Goal: Task Accomplishment & Management: Use online tool/utility

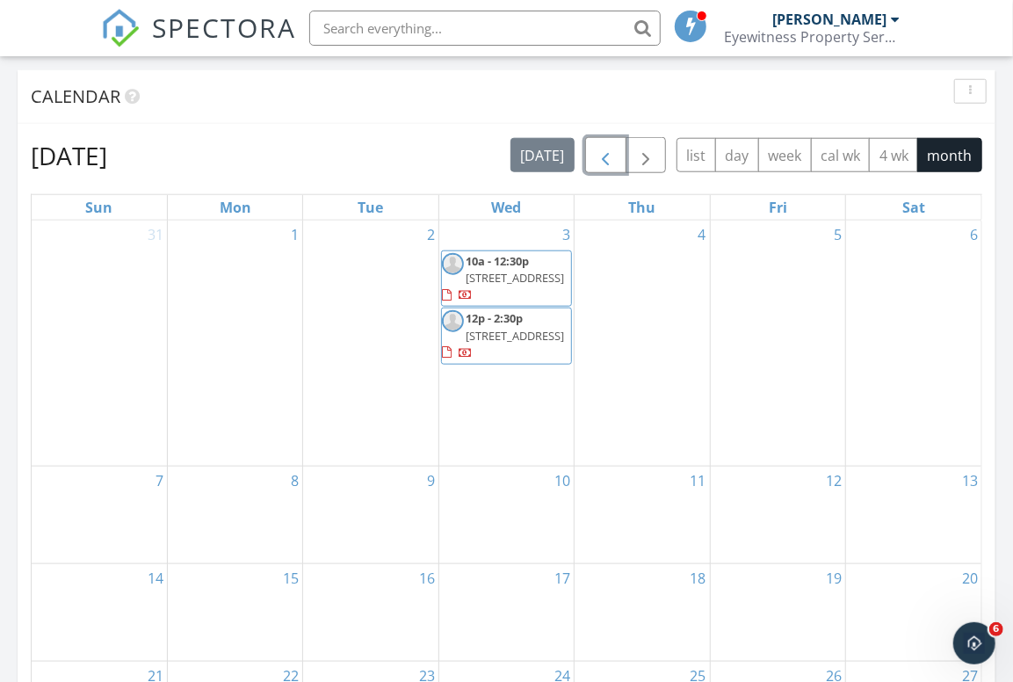
click at [604, 152] on span "button" at bounding box center [605, 155] width 21 height 21
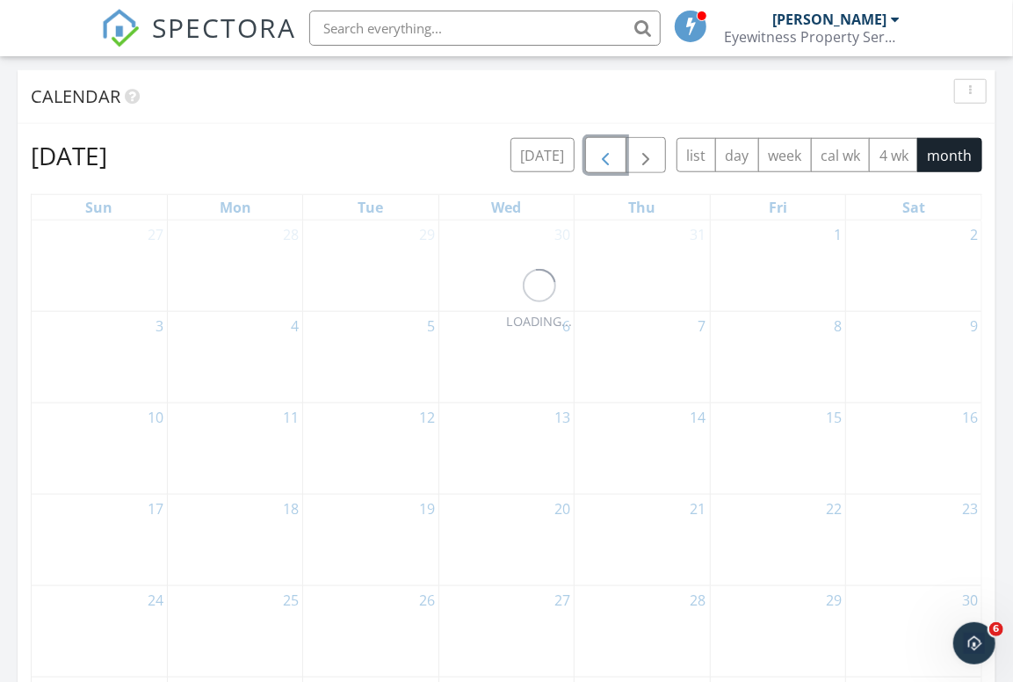
click at [604, 152] on span "button" at bounding box center [605, 155] width 21 height 21
click at [604, 153] on span "button" at bounding box center [605, 155] width 21 height 21
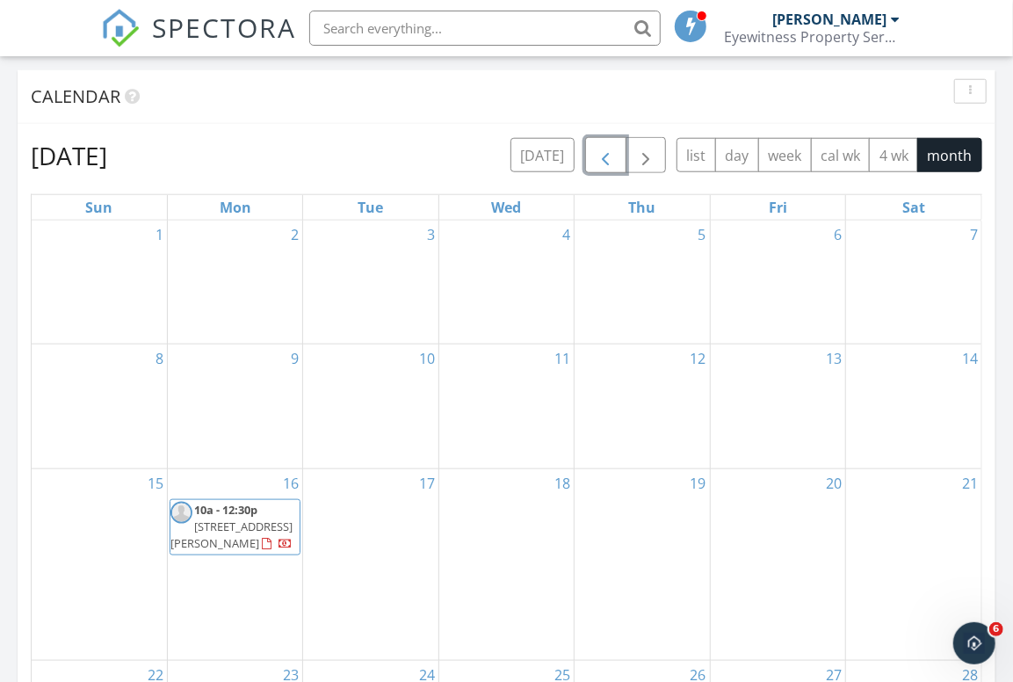
click at [604, 153] on span "button" at bounding box center [605, 155] width 21 height 21
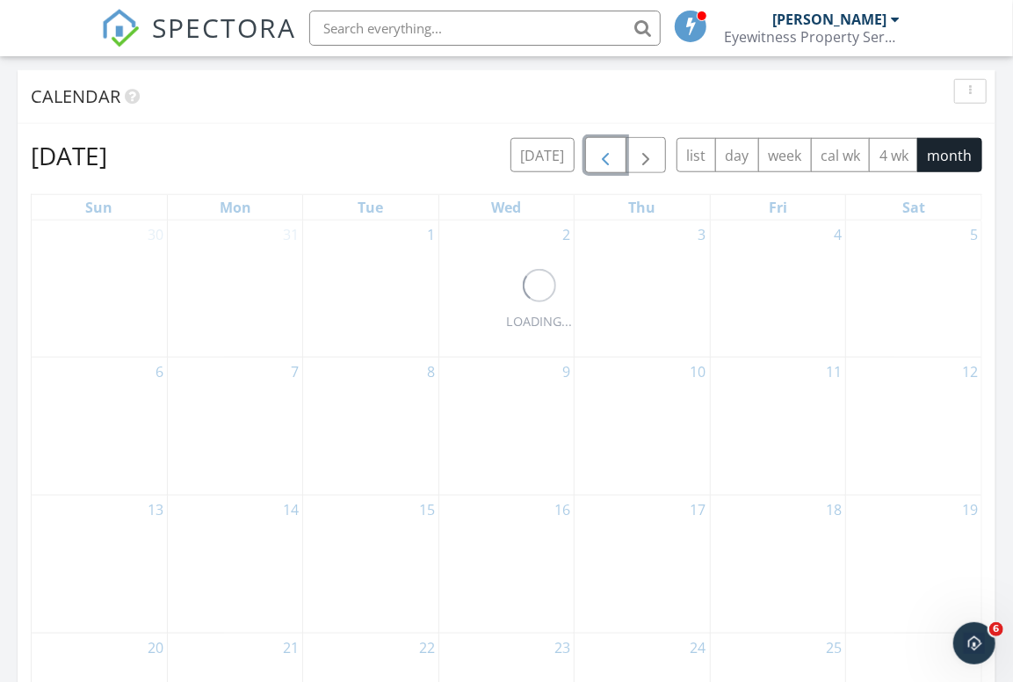
click at [604, 153] on span "button" at bounding box center [605, 155] width 21 height 21
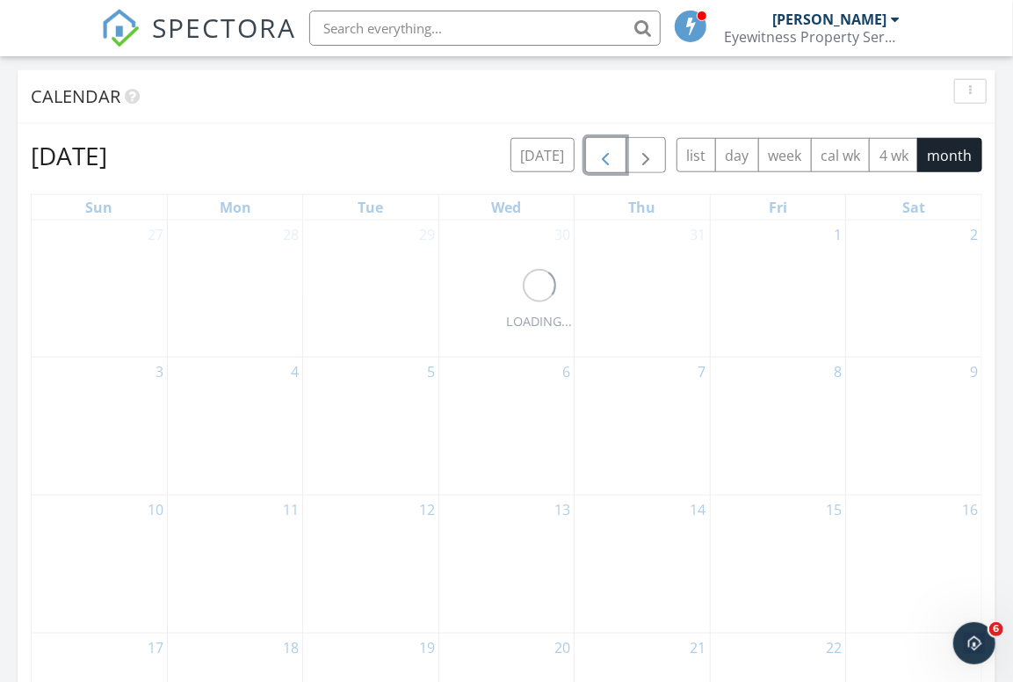
click at [604, 153] on span "button" at bounding box center [605, 155] width 21 height 21
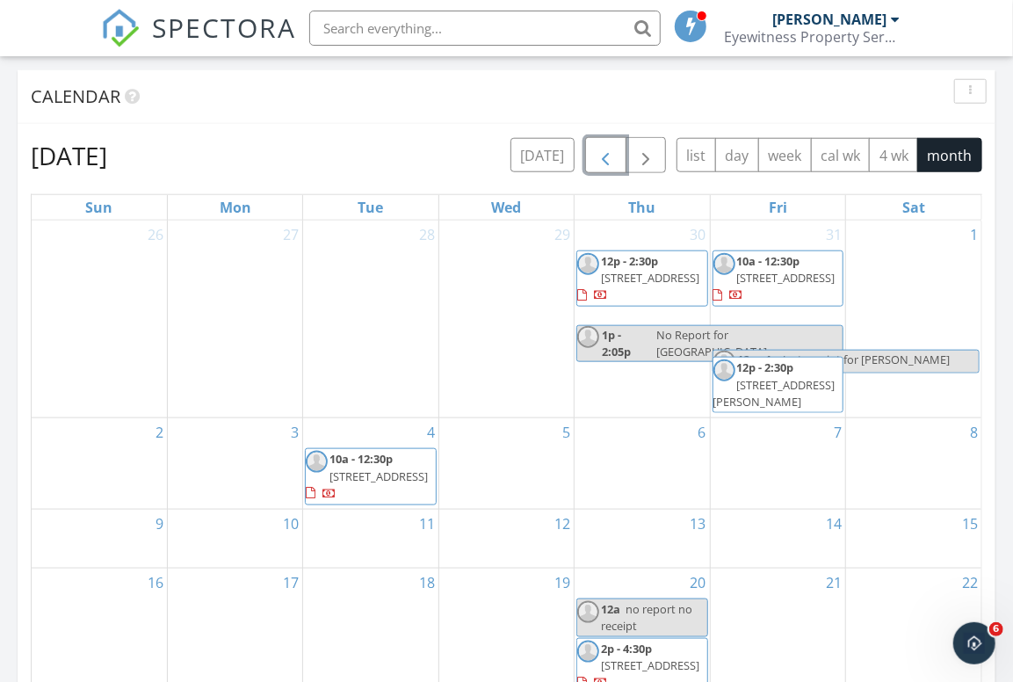
click at [604, 153] on span "button" at bounding box center [605, 155] width 21 height 21
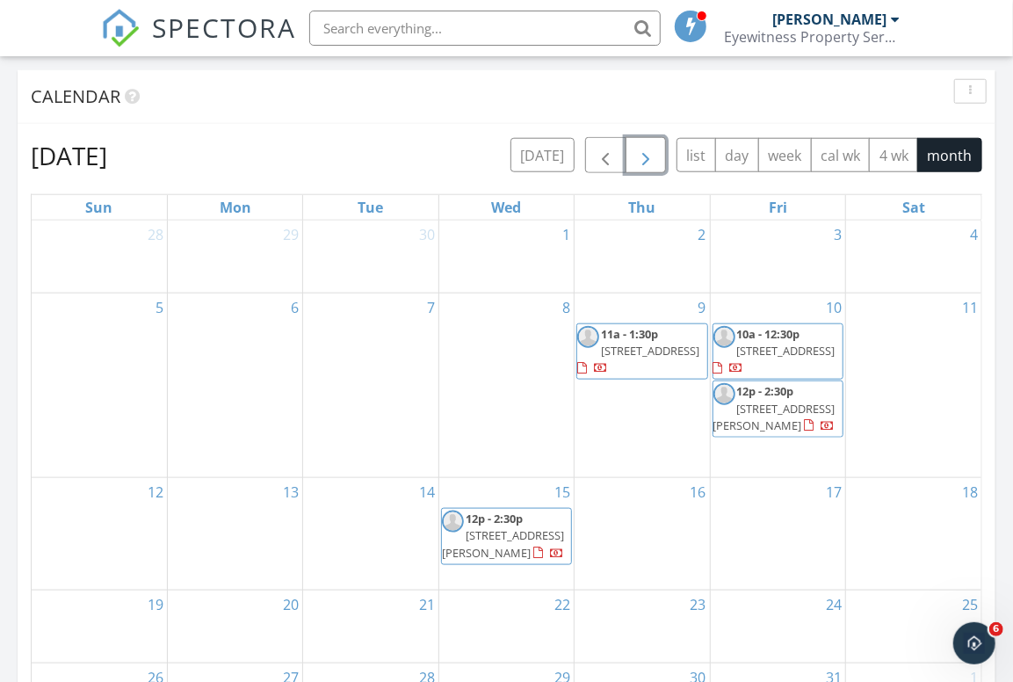
click at [641, 154] on span "button" at bounding box center [645, 155] width 21 height 21
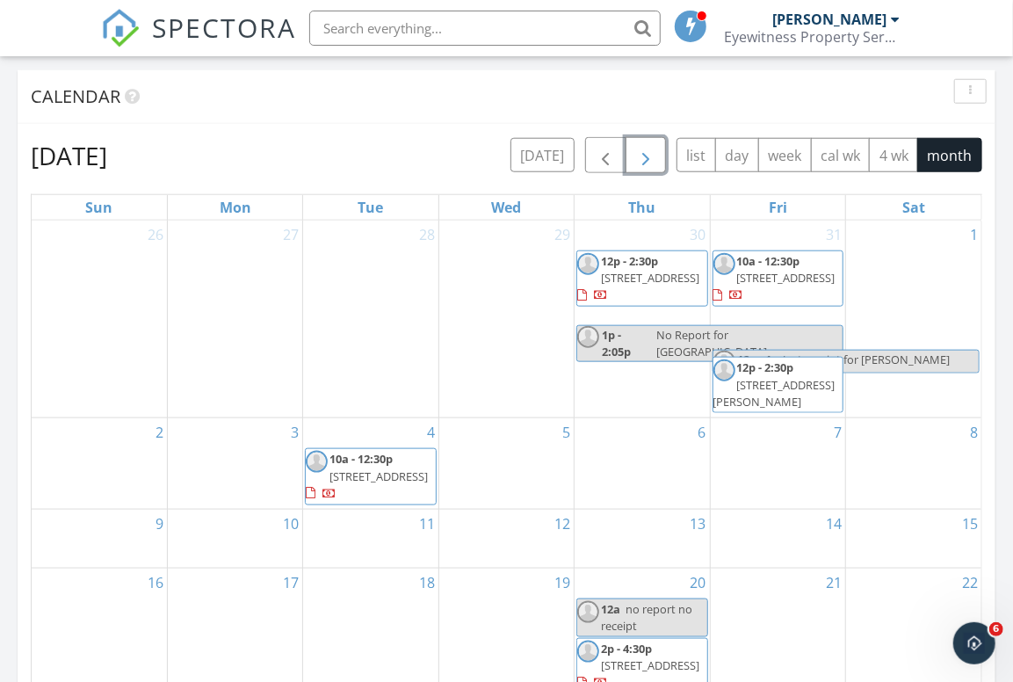
click at [641, 154] on span "button" at bounding box center [645, 155] width 21 height 21
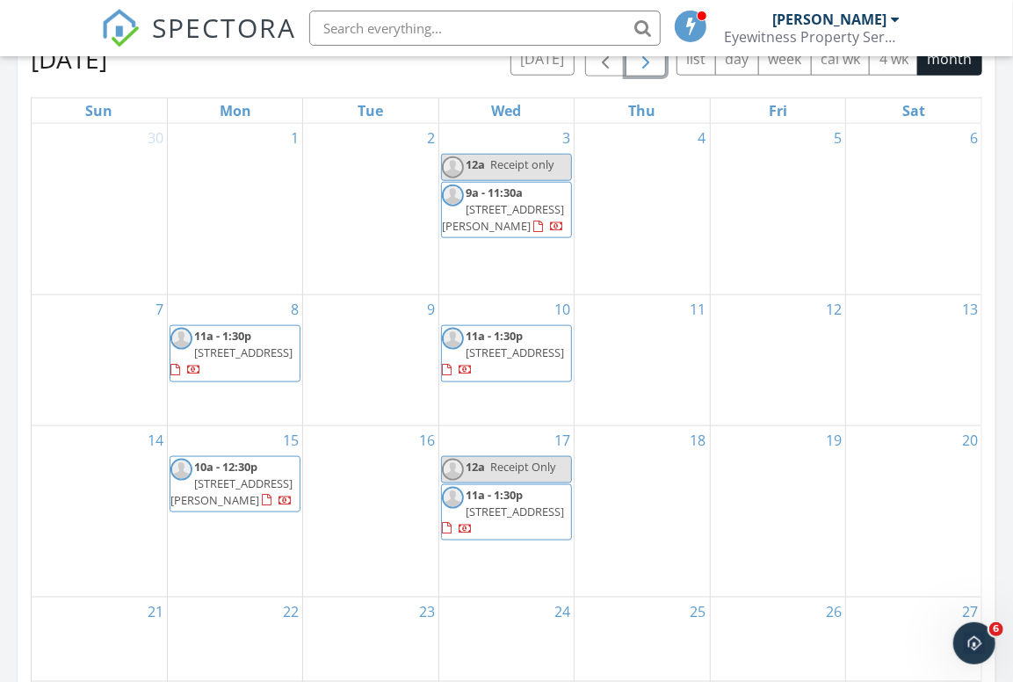
scroll to position [833, 0]
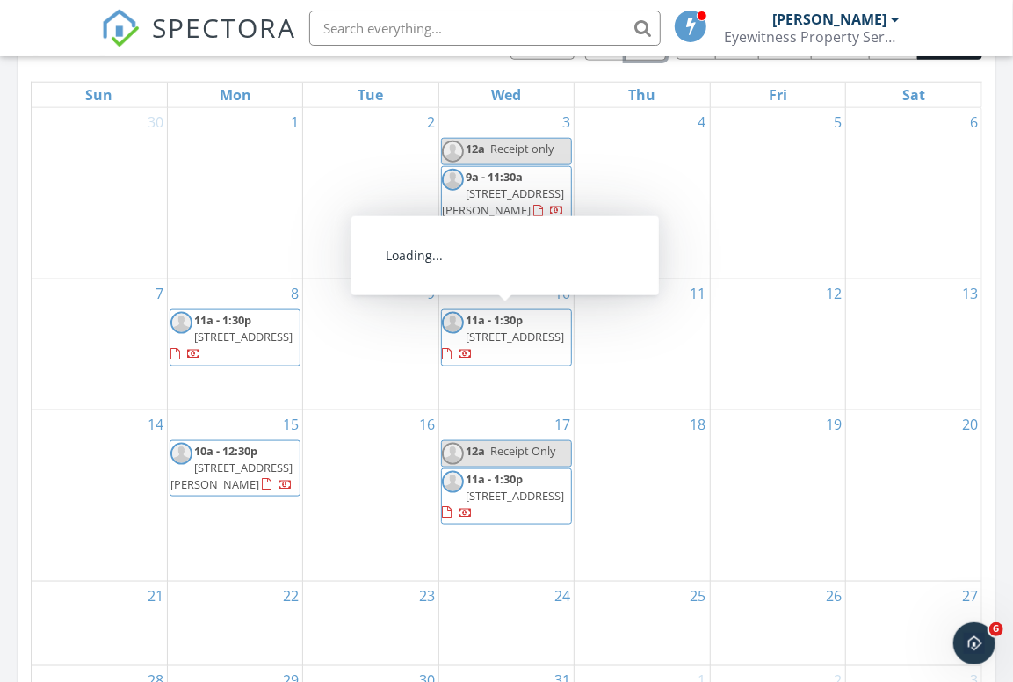
click at [496, 332] on span "1340 Cloverdale Ave, Los Angeles 90019" at bounding box center [515, 337] width 98 height 16
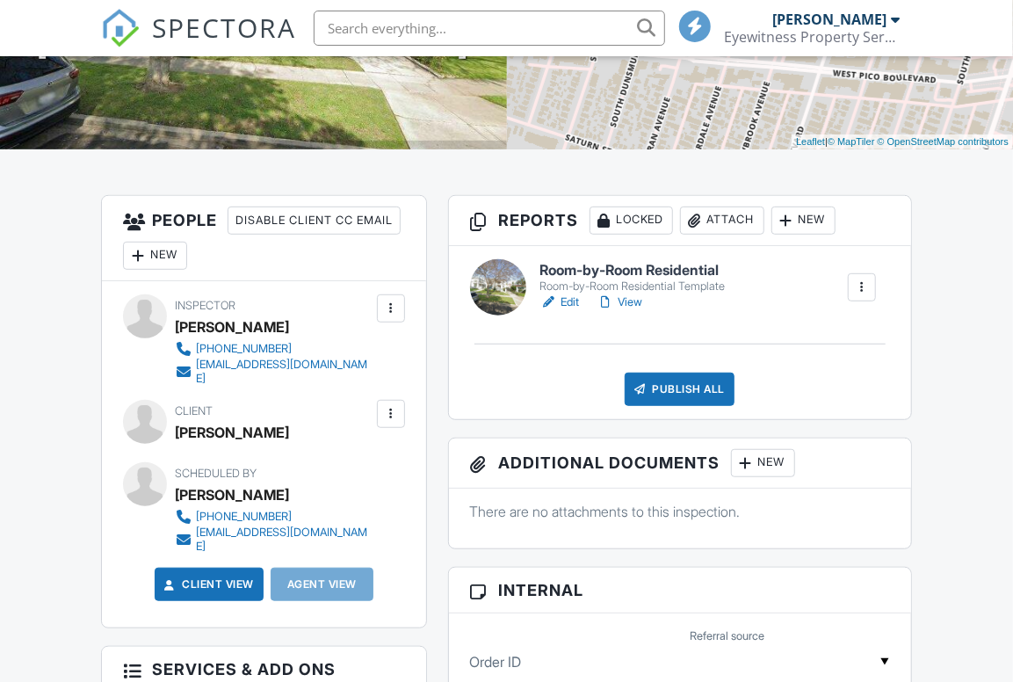
scroll to position [343, 0]
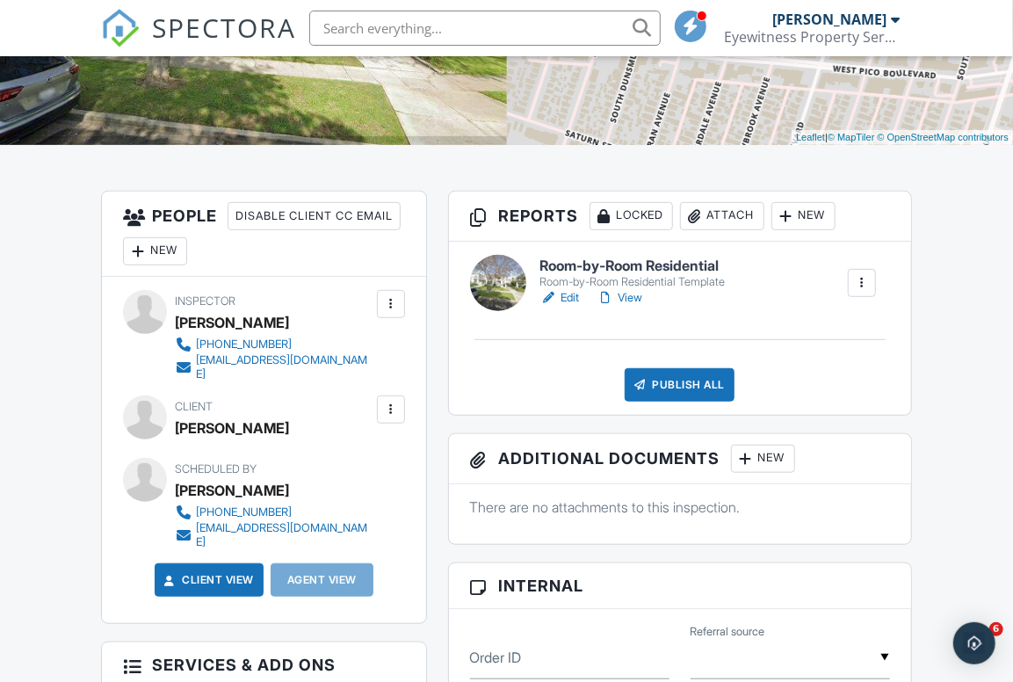
click at [619, 300] on link "View" at bounding box center [621, 298] width 46 height 18
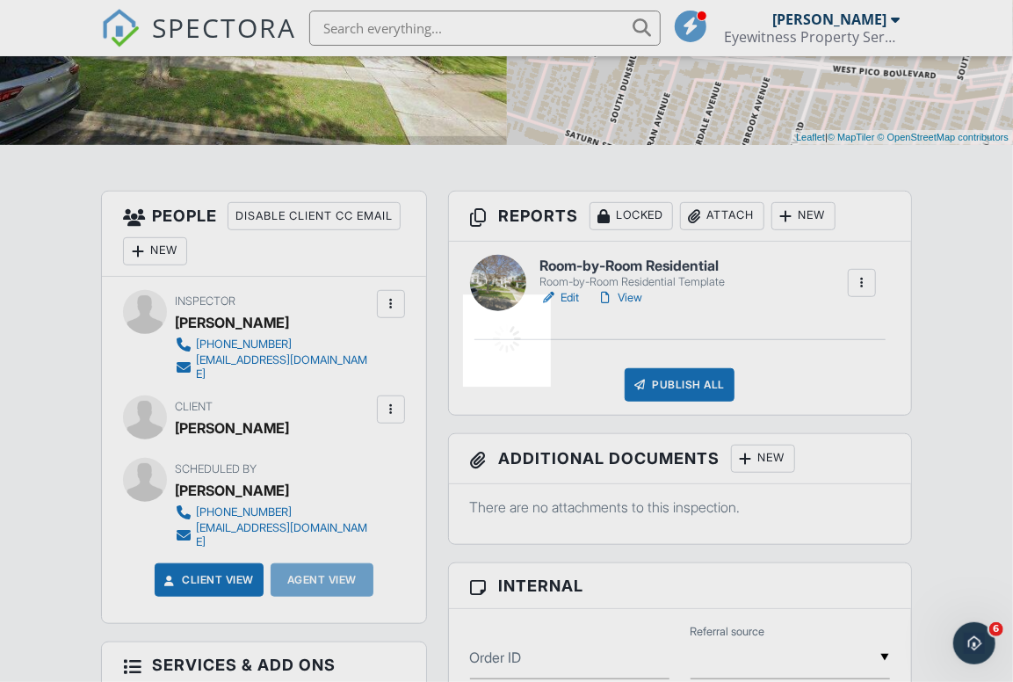
scroll to position [0, 0]
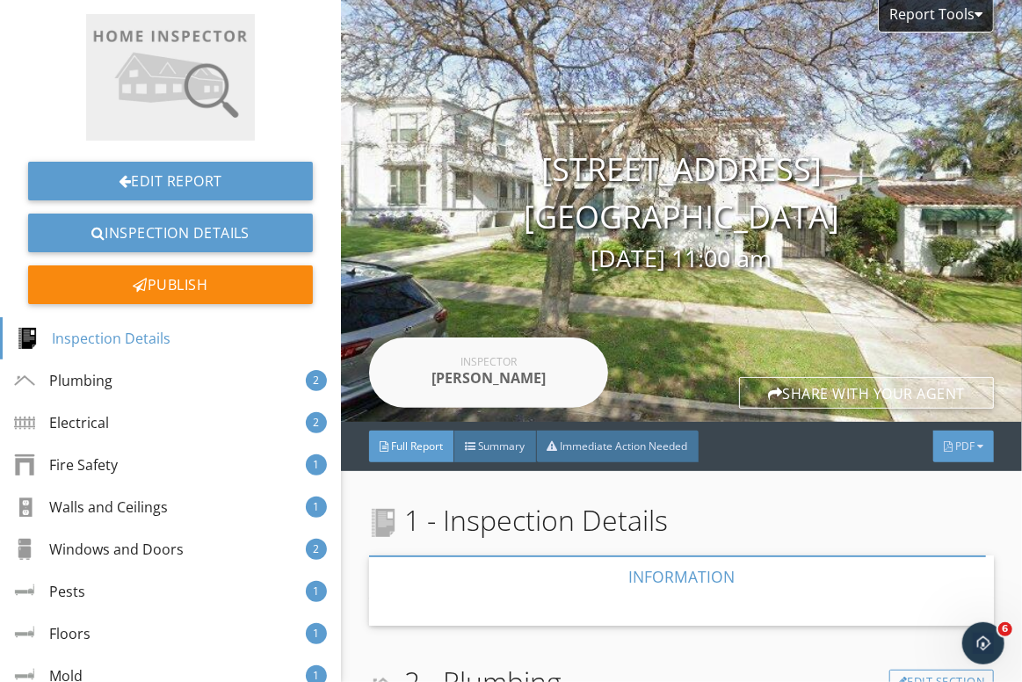
click at [955, 448] on span "PDF" at bounding box center [964, 446] width 19 height 15
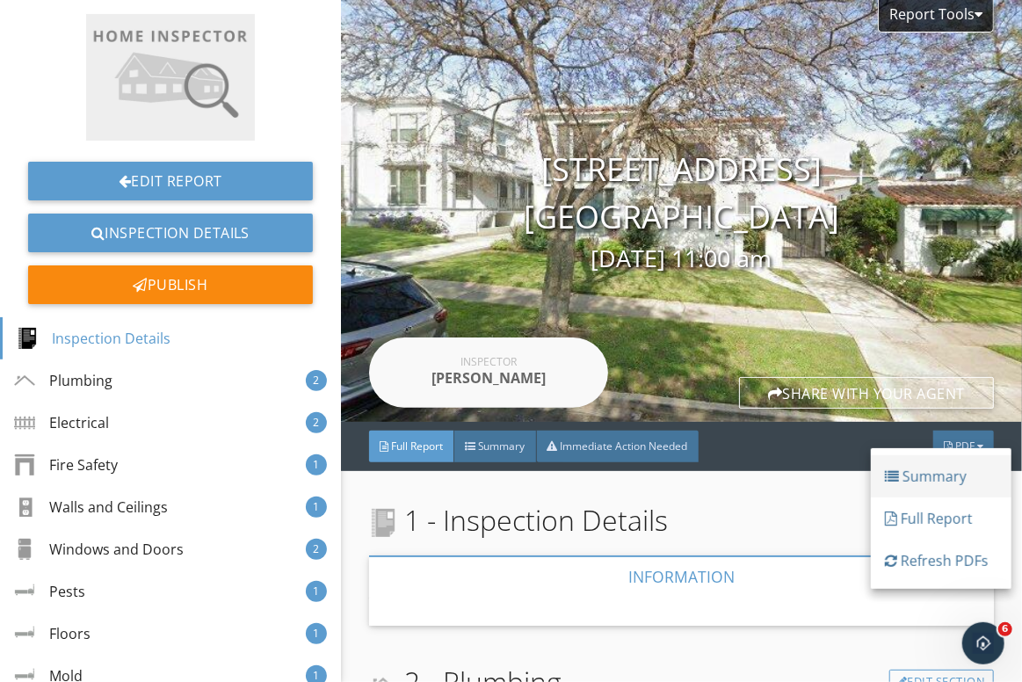
click at [934, 477] on div "Summary" at bounding box center [941, 476] width 113 height 21
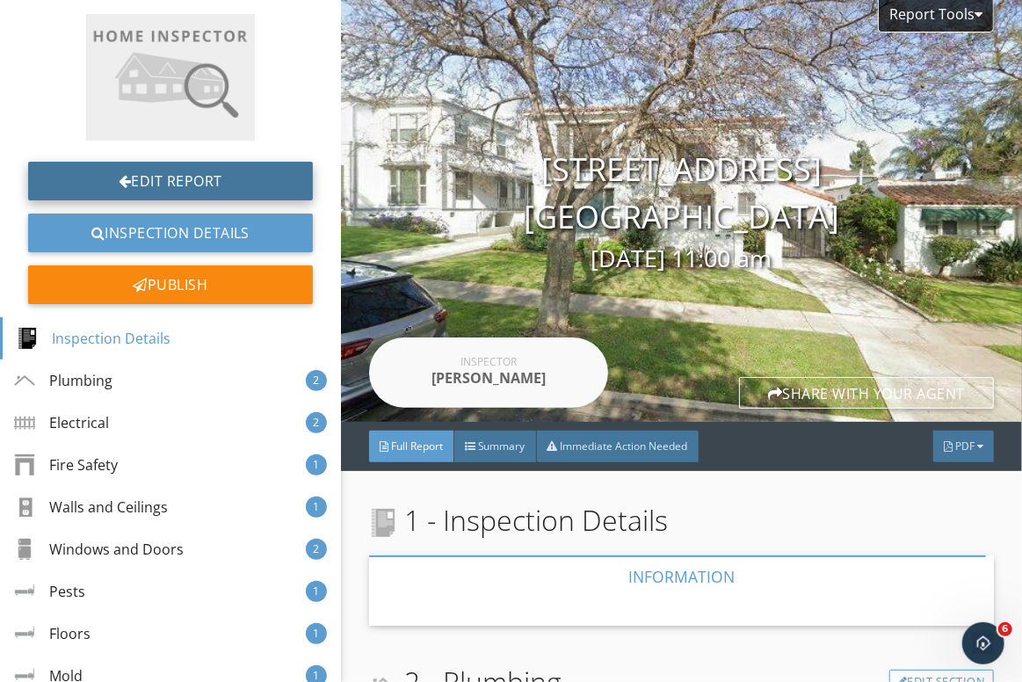
click at [186, 181] on link "Edit Report" at bounding box center [170, 181] width 285 height 39
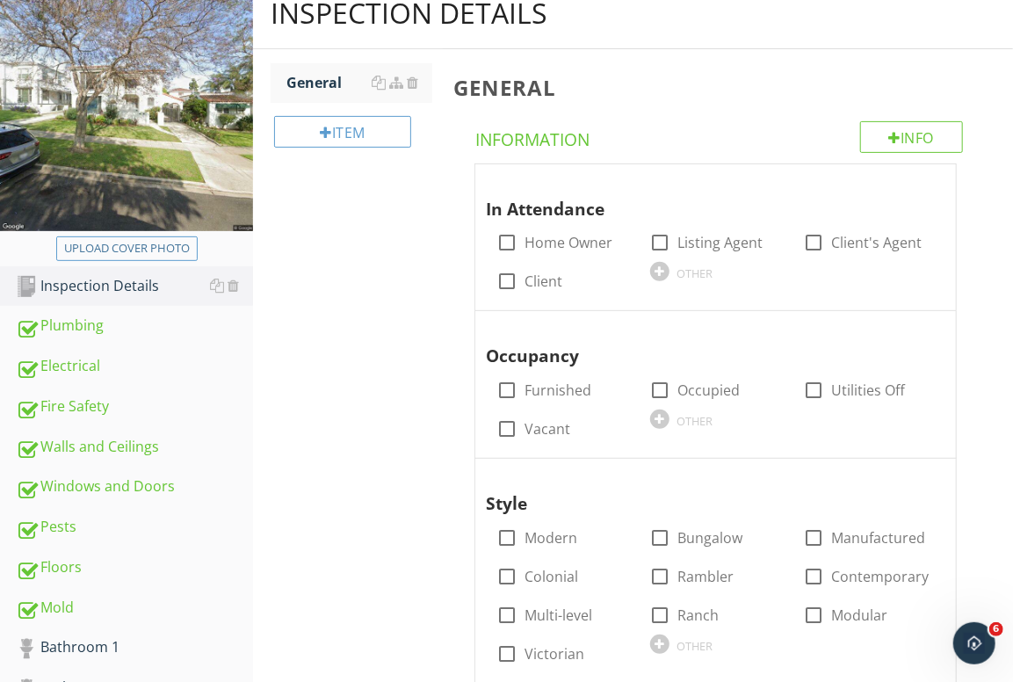
scroll to position [258, 0]
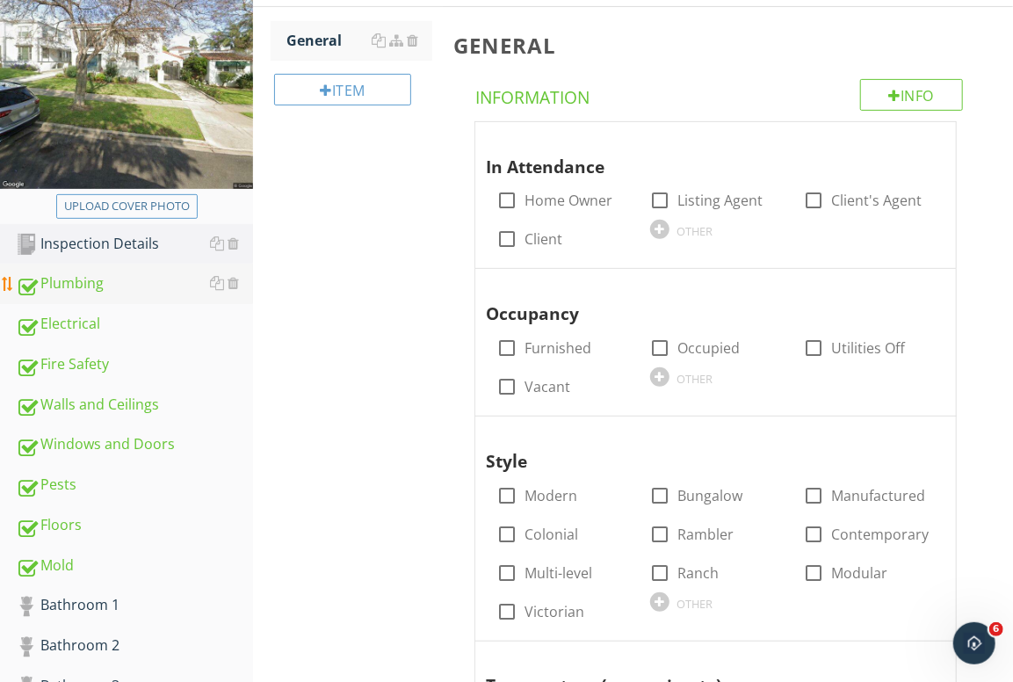
click at [89, 279] on div "Plumbing" at bounding box center [134, 283] width 237 height 23
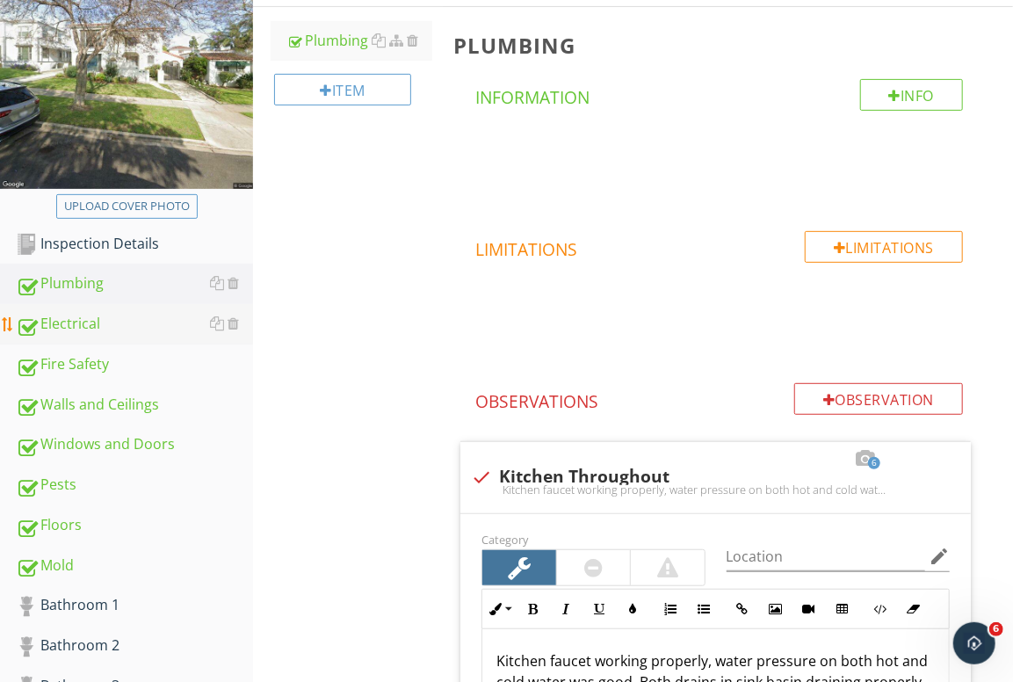
click at [129, 325] on div "Electrical" at bounding box center [134, 324] width 237 height 23
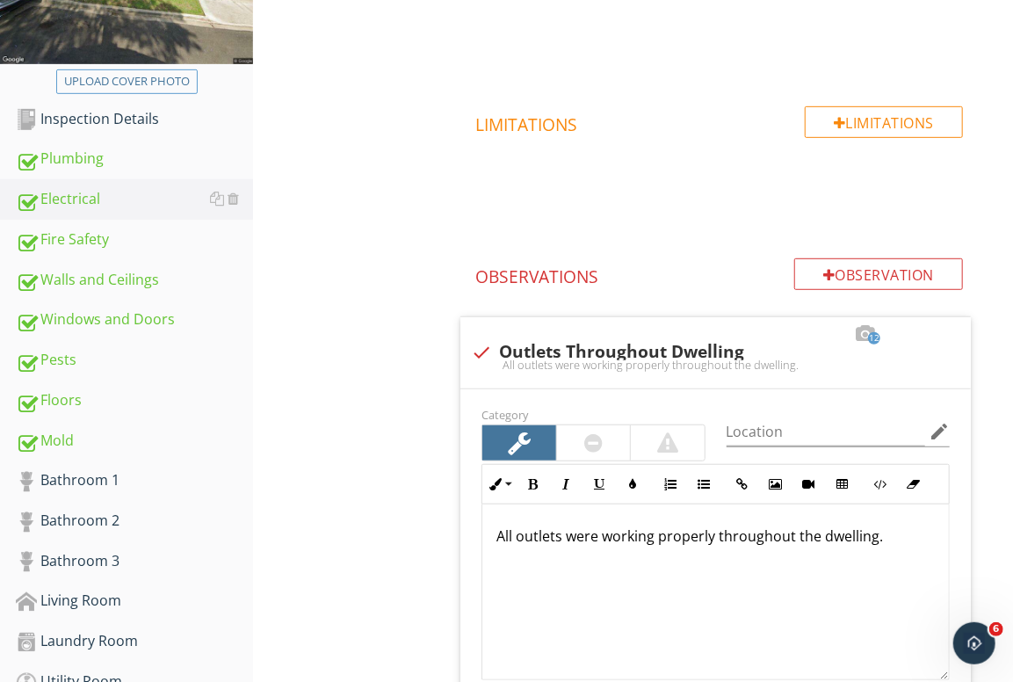
scroll to position [368, 0]
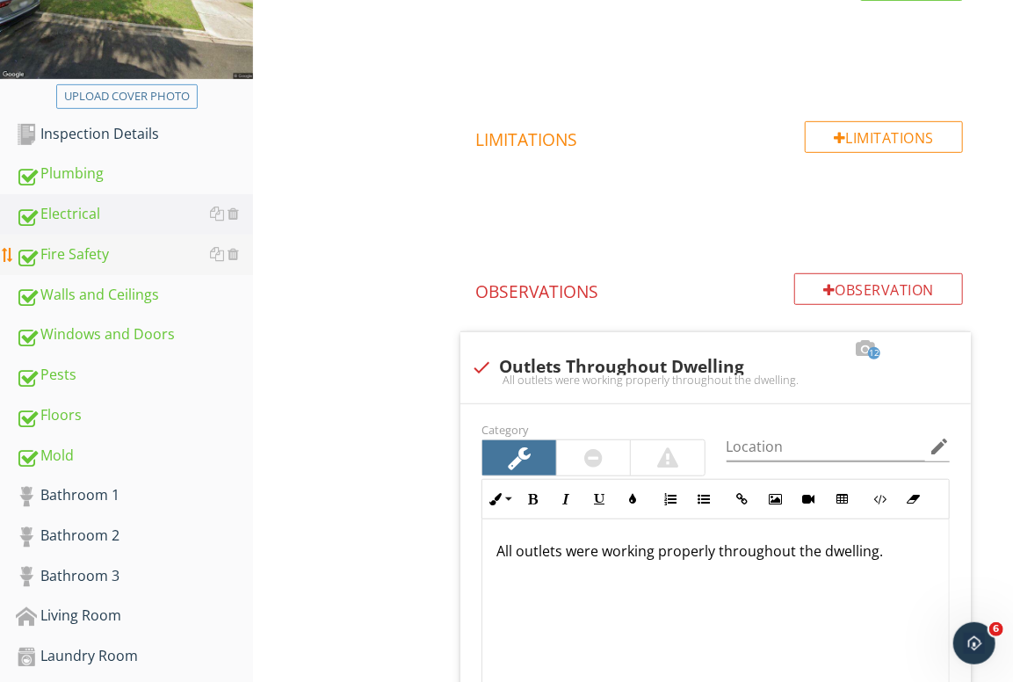
click at [117, 256] on div "Fire Safety" at bounding box center [134, 254] width 237 height 23
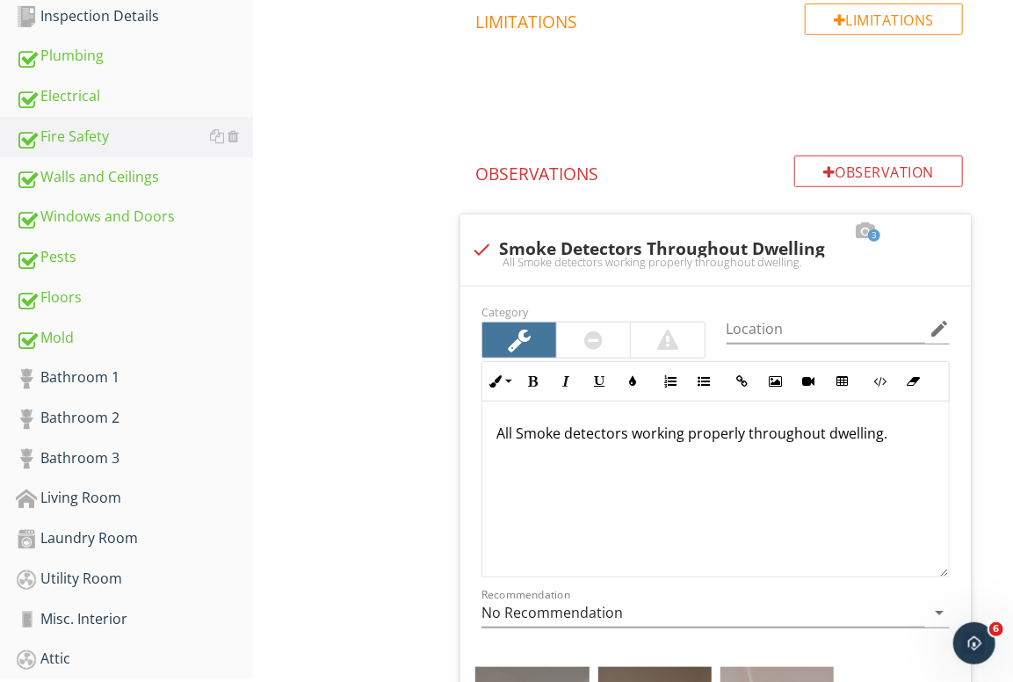
scroll to position [480, 0]
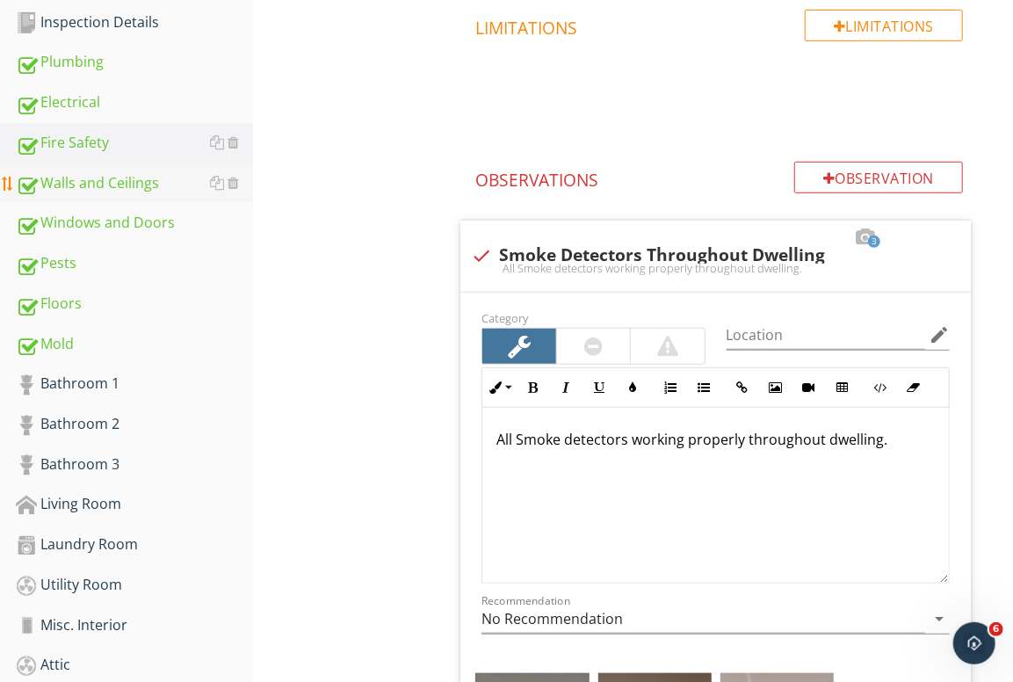
click at [149, 188] on div "Walls and Ceilings" at bounding box center [134, 183] width 237 height 23
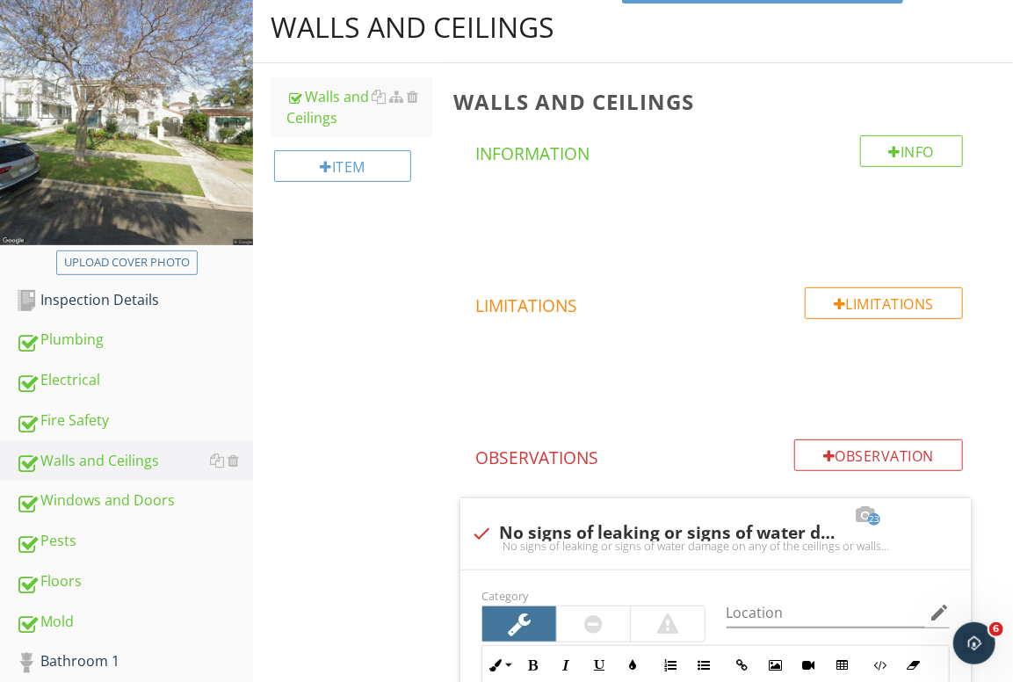
scroll to position [405, 0]
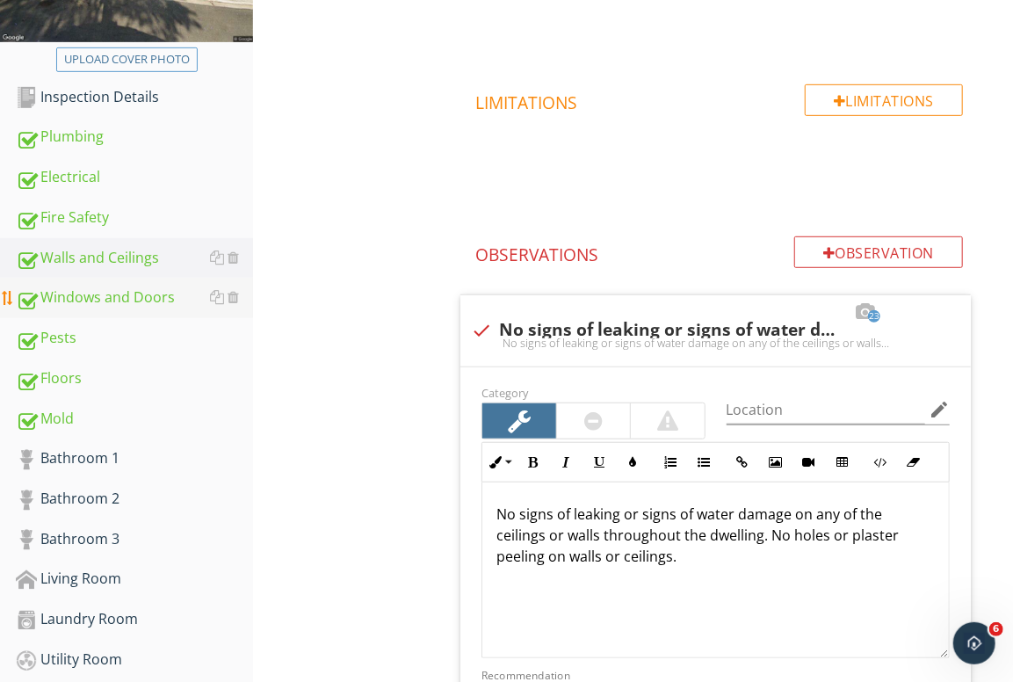
click at [103, 292] on div "Windows and Doors" at bounding box center [134, 298] width 237 height 23
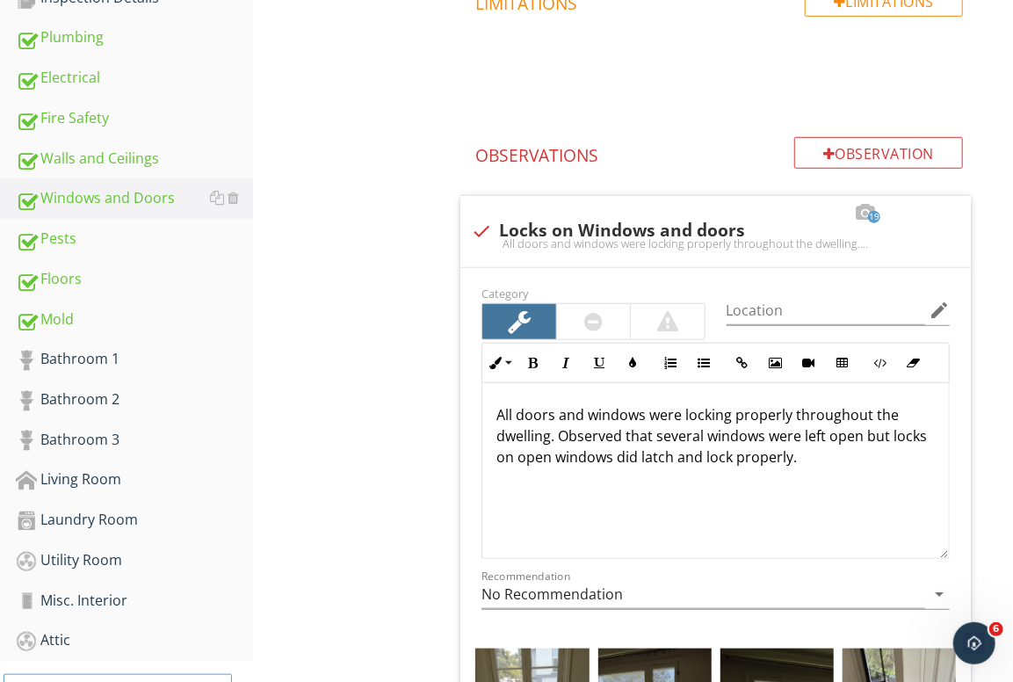
scroll to position [498, 0]
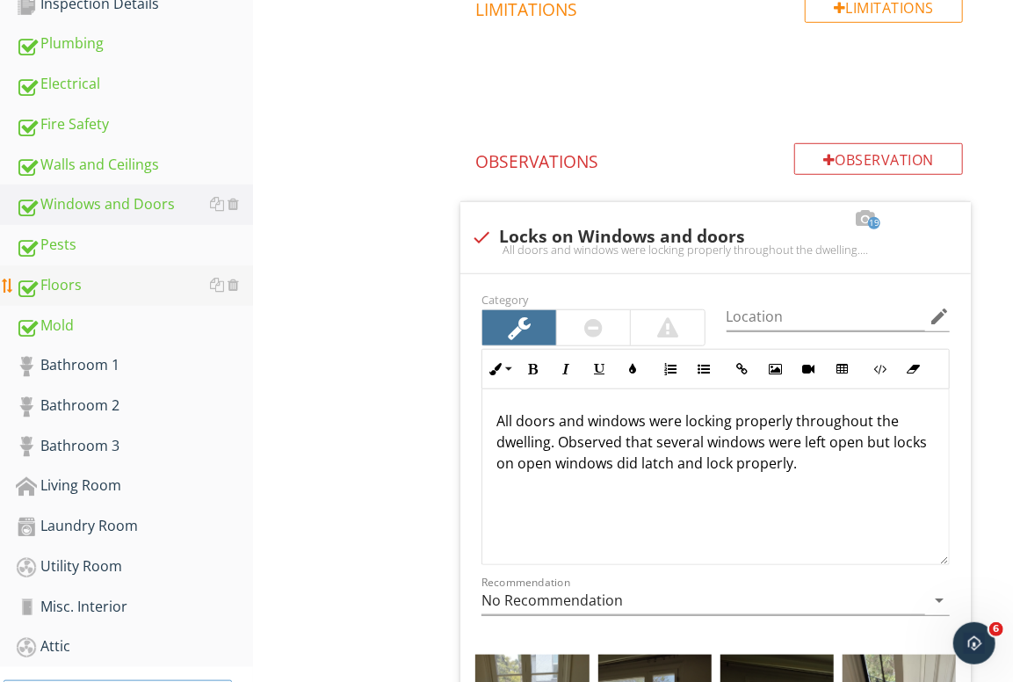
click at [80, 283] on div "Floors" at bounding box center [134, 285] width 237 height 23
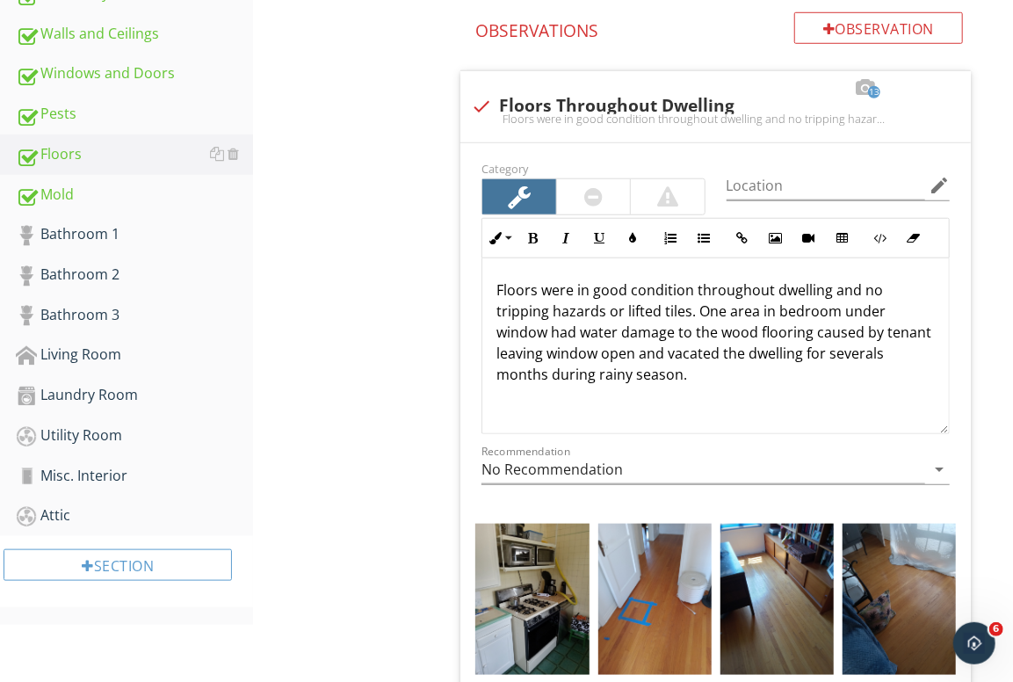
scroll to position [391, 0]
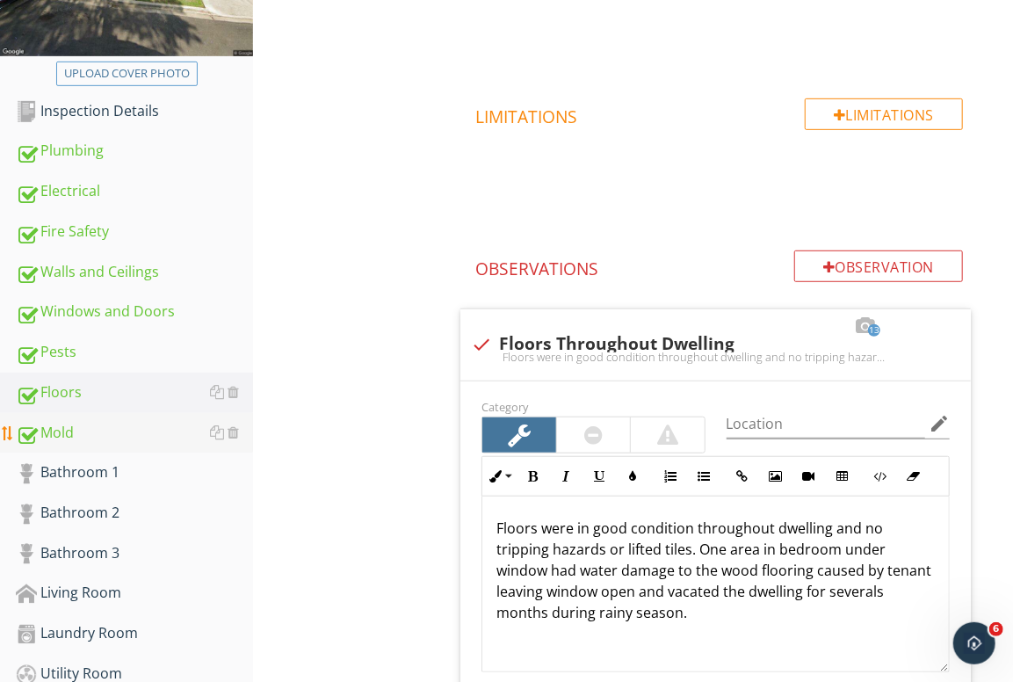
click at [118, 440] on div "Mold" at bounding box center [134, 433] width 237 height 23
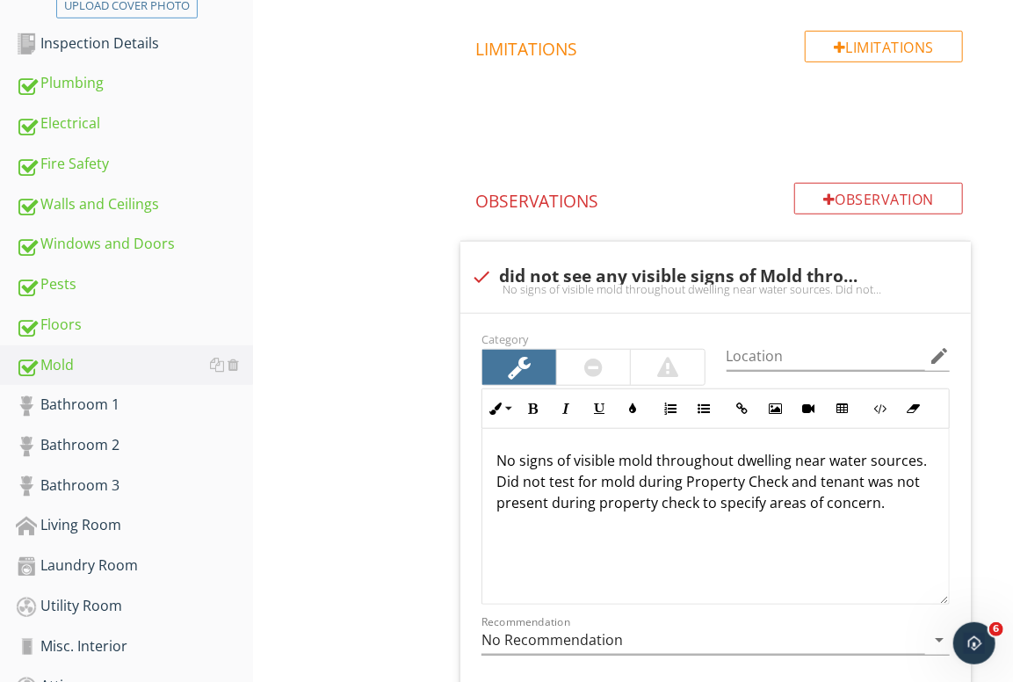
scroll to position [430, 0]
